Goal: Information Seeking & Learning: Learn about a topic

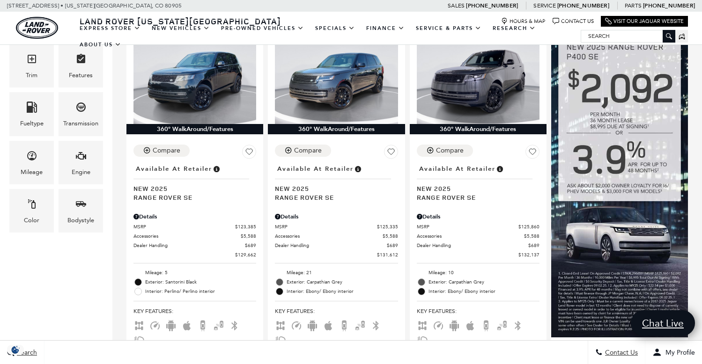
scroll to position [272, 0]
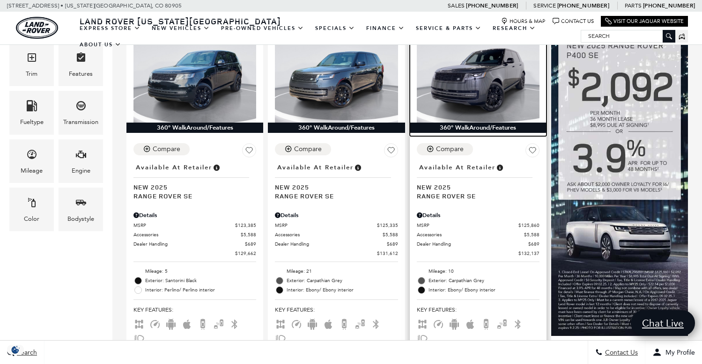
click at [486, 72] on img at bounding box center [478, 77] width 123 height 92
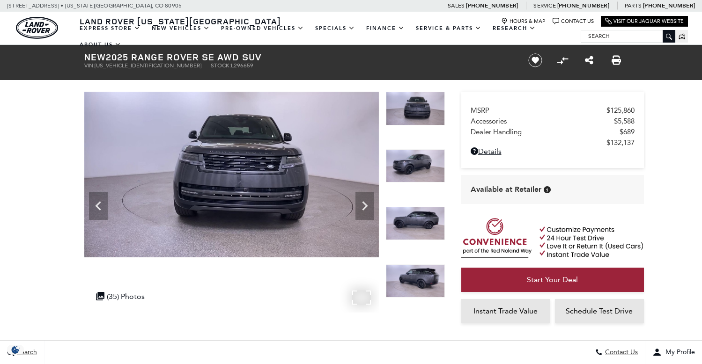
click at [221, 241] on img at bounding box center [231, 175] width 294 height 166
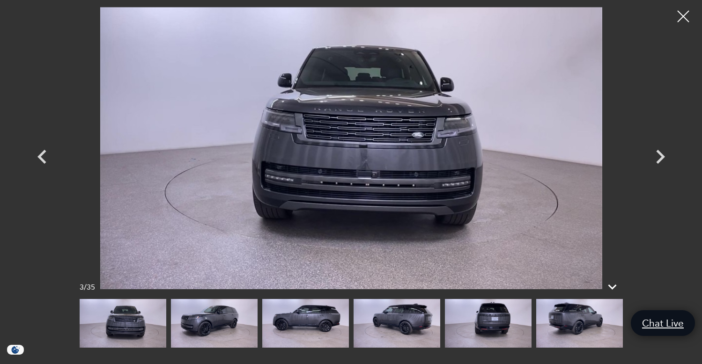
click at [216, 335] on img at bounding box center [214, 323] width 87 height 49
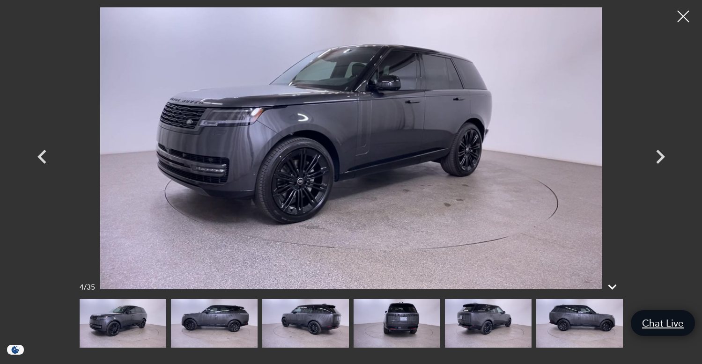
click at [217, 334] on img at bounding box center [214, 323] width 87 height 49
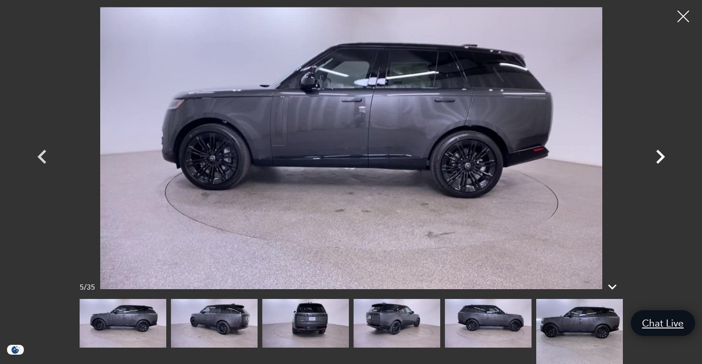
click at [661, 155] on icon "Next" at bounding box center [660, 157] width 9 height 14
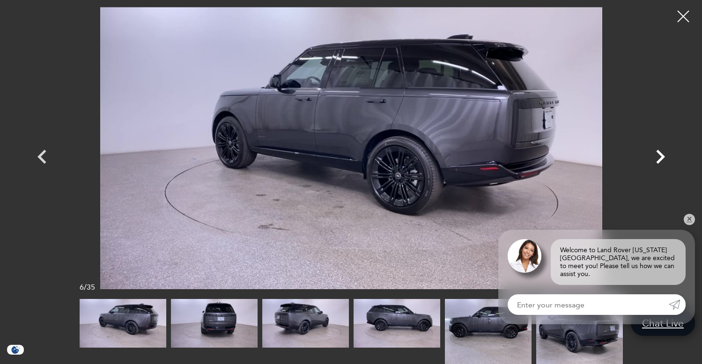
click at [661, 155] on icon "Next" at bounding box center [660, 157] width 9 height 14
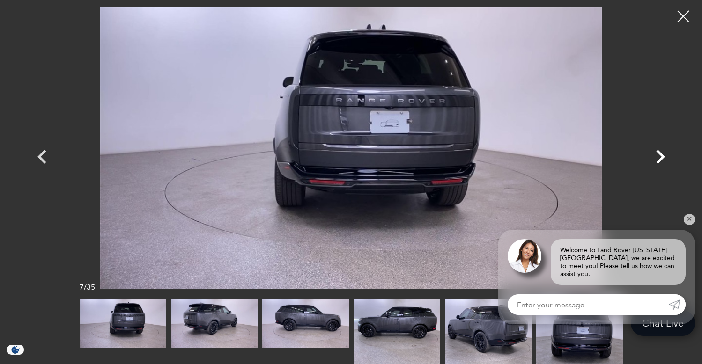
click at [661, 155] on icon "Next" at bounding box center [660, 157] width 9 height 14
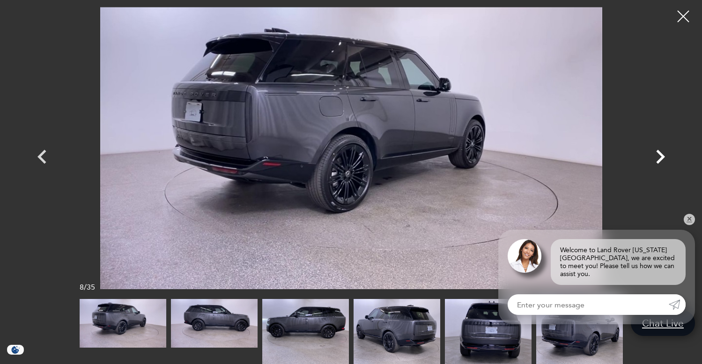
click at [661, 155] on icon "Next" at bounding box center [660, 157] width 9 height 14
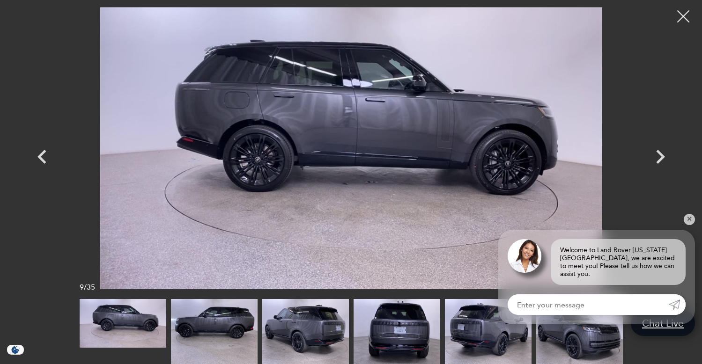
click at [686, 13] on div at bounding box center [683, 16] width 25 height 25
